Goal: Task Accomplishment & Management: Manage account settings

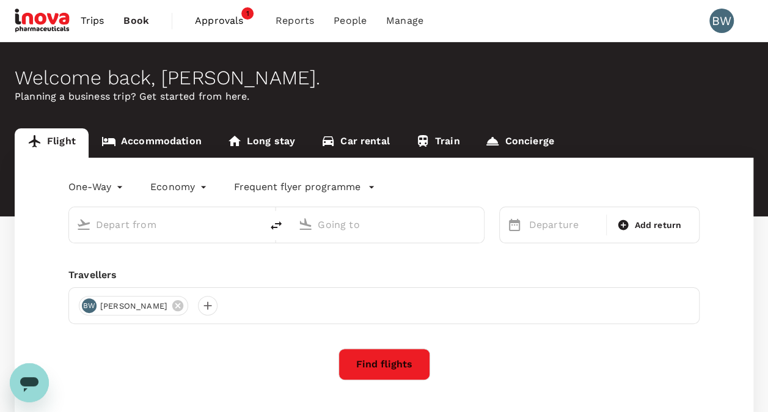
type input "roundtrip"
type input "Soekarno-Hatta Intl (CGK)"
type input "[PERSON_NAME][GEOGRAPHIC_DATA][PERSON_NAME] (SYD)"
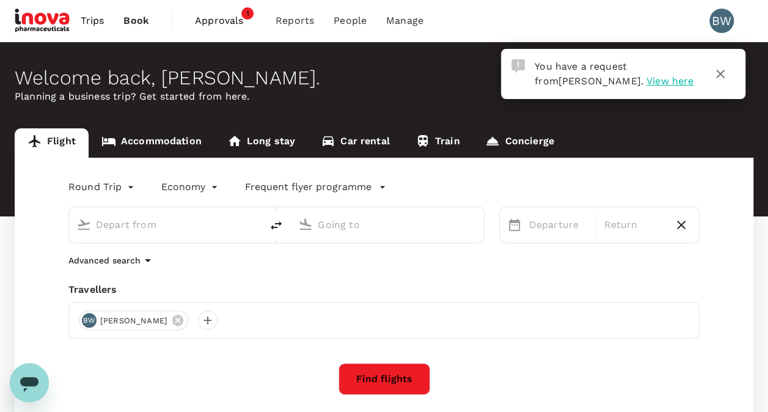
type input "Soekarno-Hatta Intl (CGK)"
type input "[PERSON_NAME][GEOGRAPHIC_DATA][PERSON_NAME] (SYD)"
click at [229, 20] on span "Approvals" at bounding box center [225, 20] width 61 height 15
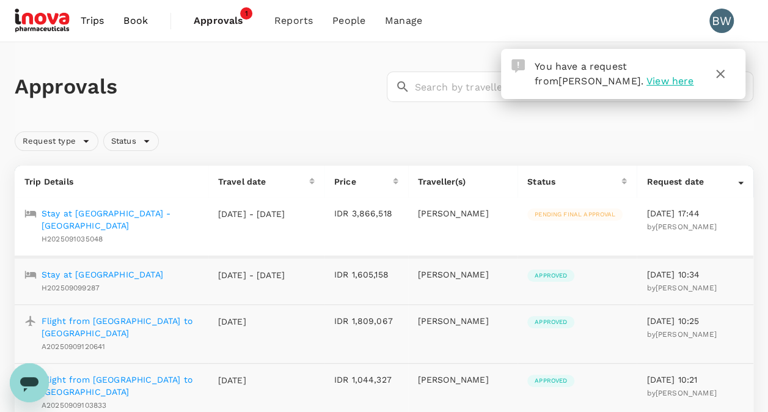
click at [143, 218] on p "Stay at [GEOGRAPHIC_DATA] - [GEOGRAPHIC_DATA]" at bounding box center [120, 219] width 157 height 24
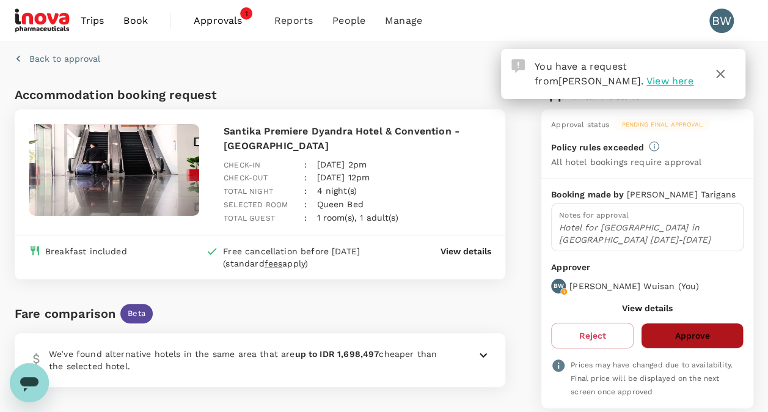
click at [700, 324] on button "Approve" at bounding box center [692, 336] width 103 height 26
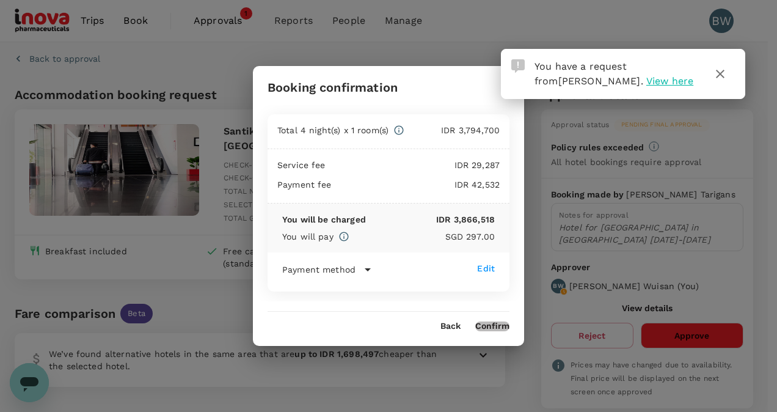
click at [496, 325] on button "Confirm" at bounding box center [493, 326] width 34 height 10
